Goal: Task Accomplishment & Management: Complete application form

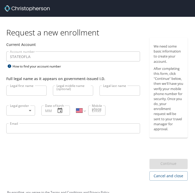
select select "US"
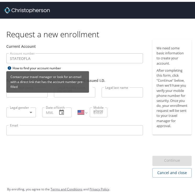
click at [23, 94] on div "Contact your travel manager or look for an email with a direct link that has th…" at bounding box center [47, 81] width 83 height 25
click at [27, 93] on div "Contact your travel manager or look for an email with a direct link that has th…" at bounding box center [47, 81] width 83 height 25
click at [29, 90] on div "Contact your travel manager or look for an email with a direct link that has th…" at bounding box center [47, 80] width 83 height 22
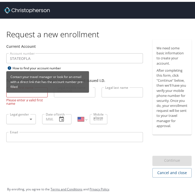
click at [31, 93] on div "Contact your travel manager or look for an email with a direct link that has th…" at bounding box center [47, 81] width 83 height 25
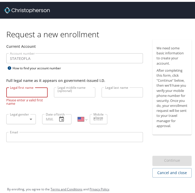
drag, startPoint x: 18, startPoint y: 94, endPoint x: 21, endPoint y: 93, distance: 2.8
click at [20, 94] on input "Legal first name" at bounding box center [26, 91] width 41 height 10
click at [20, 93] on input "cA" at bounding box center [26, 91] width 41 height 10
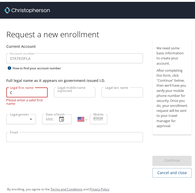
type input "[PERSON_NAME]"
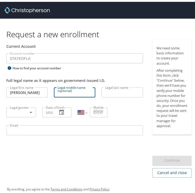
type input "M"
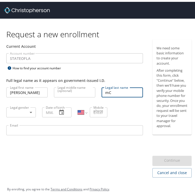
type input "m"
type input "[PERSON_NAME]"
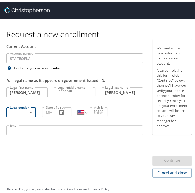
click at [28, 108] on body "Request a new enrollment Current Account Account number STATEOFLA Account numbe…" at bounding box center [99, 96] width 199 height 193
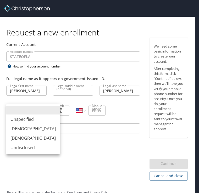
click at [23, 139] on li "[DEMOGRAPHIC_DATA]" at bounding box center [33, 137] width 54 height 9
type input "[DEMOGRAPHIC_DATA]"
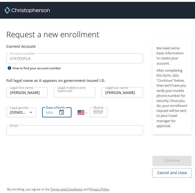
click at [51, 109] on input "Date of birth" at bounding box center [47, 110] width 11 height 10
type input "[DATE]"
type input "[PHONE_NUMBER]"
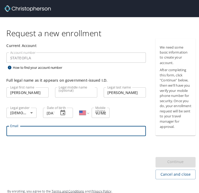
scroll to position [0, 0]
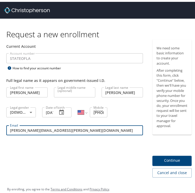
type input "[PERSON_NAME][EMAIL_ADDRESS][PERSON_NAME][DOMAIN_NAME]"
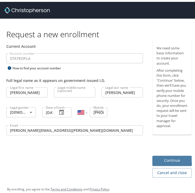
click at [163, 162] on span "Continue" at bounding box center [172, 158] width 31 height 7
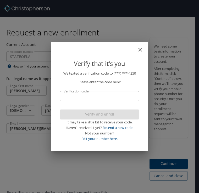
click at [96, 97] on input "Verification code" at bounding box center [99, 96] width 79 height 10
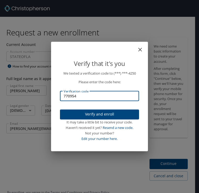
type input "770954"
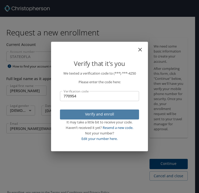
click at [112, 116] on span "Verify and enroll" at bounding box center [99, 114] width 71 height 7
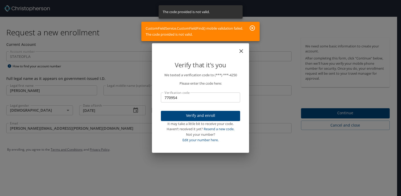
click at [195, 27] on icon "button" at bounding box center [252, 28] width 6 height 6
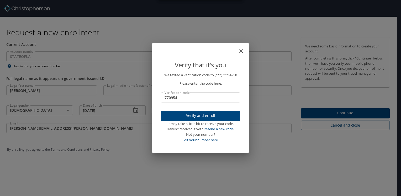
click at [195, 113] on span "Verify and enroll" at bounding box center [200, 116] width 71 height 7
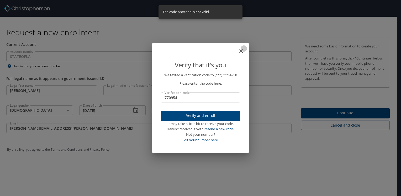
click at [195, 50] on icon "close" at bounding box center [241, 51] width 6 height 6
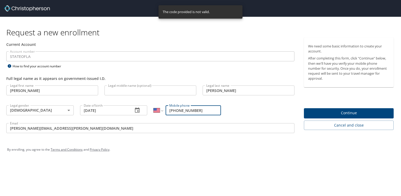
click at [186, 127] on input "[PERSON_NAME][EMAIL_ADDRESS][PERSON_NAME][DOMAIN_NAME]" at bounding box center [150, 128] width 288 height 10
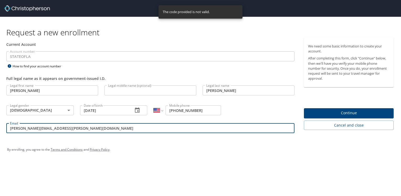
click at [195, 112] on span "Continue" at bounding box center [348, 113] width 81 height 7
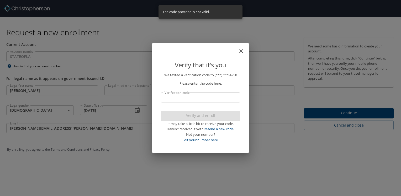
click at [188, 95] on input "Verification code" at bounding box center [200, 98] width 79 height 10
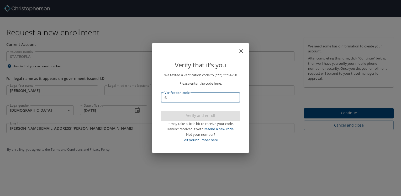
type input "69"
